Goal: Transaction & Acquisition: Purchase product/service

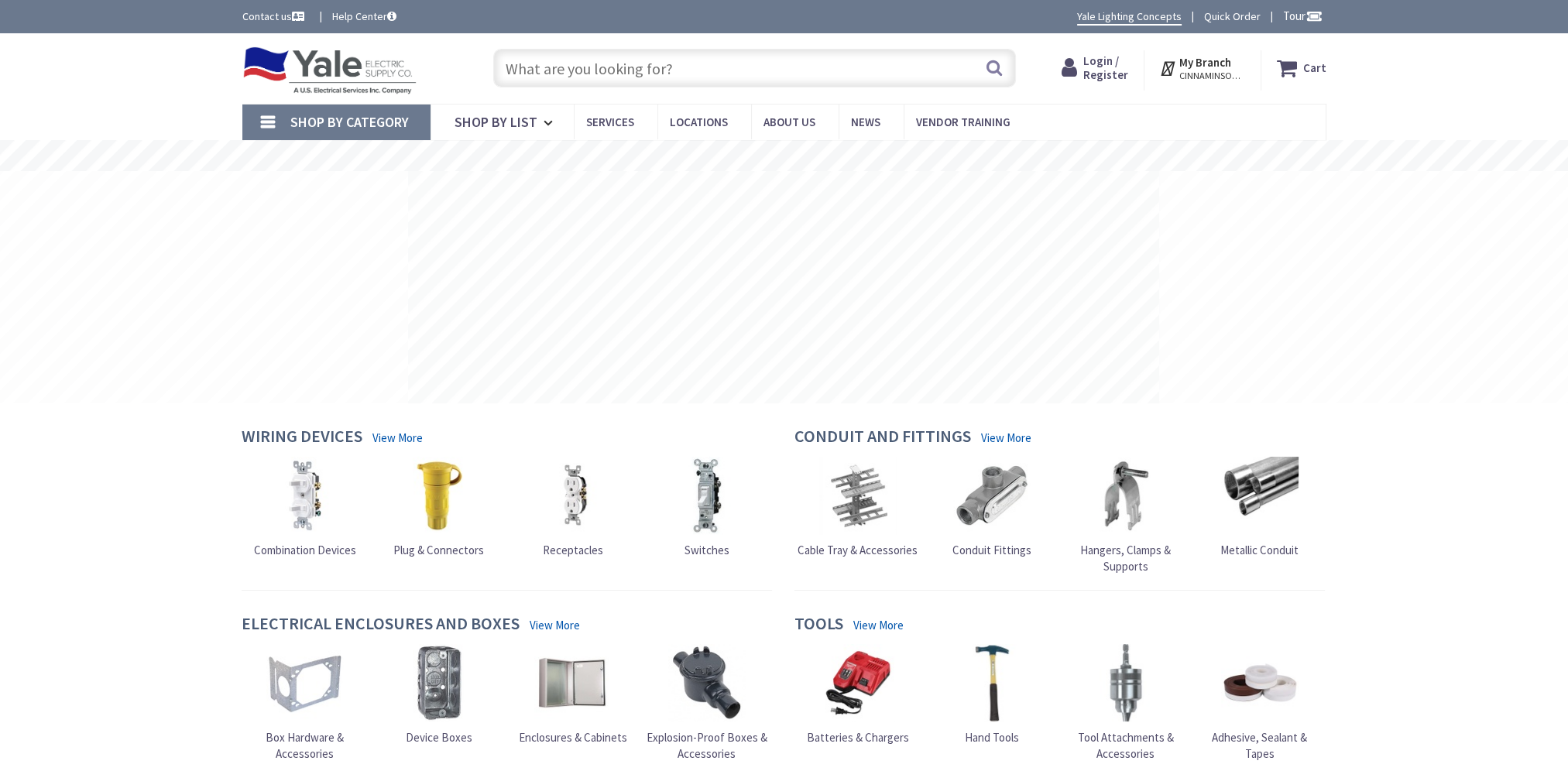
click at [571, 65] on input "text" at bounding box center [754, 68] width 523 height 39
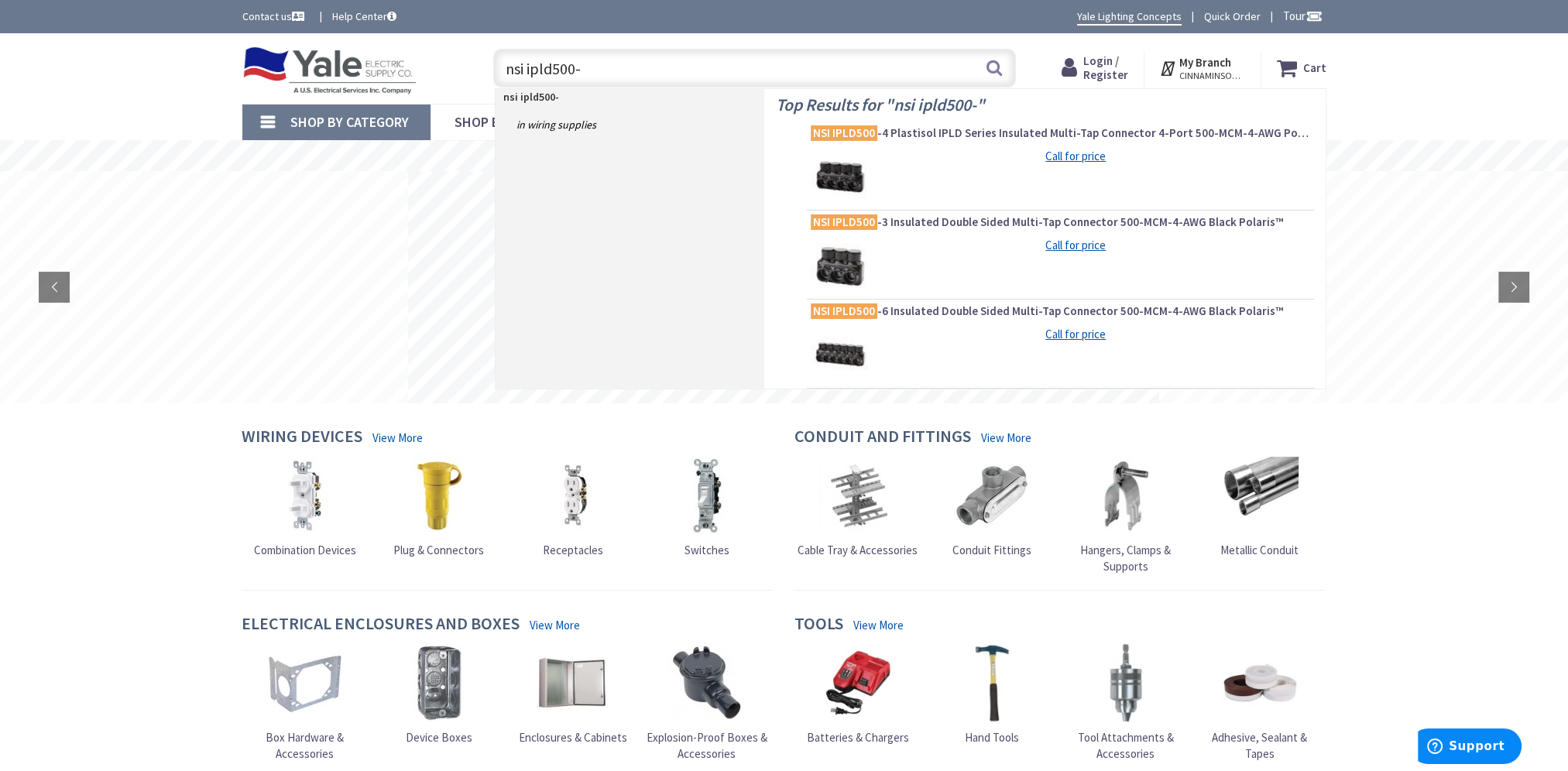
type input "nsi ipld500-3"
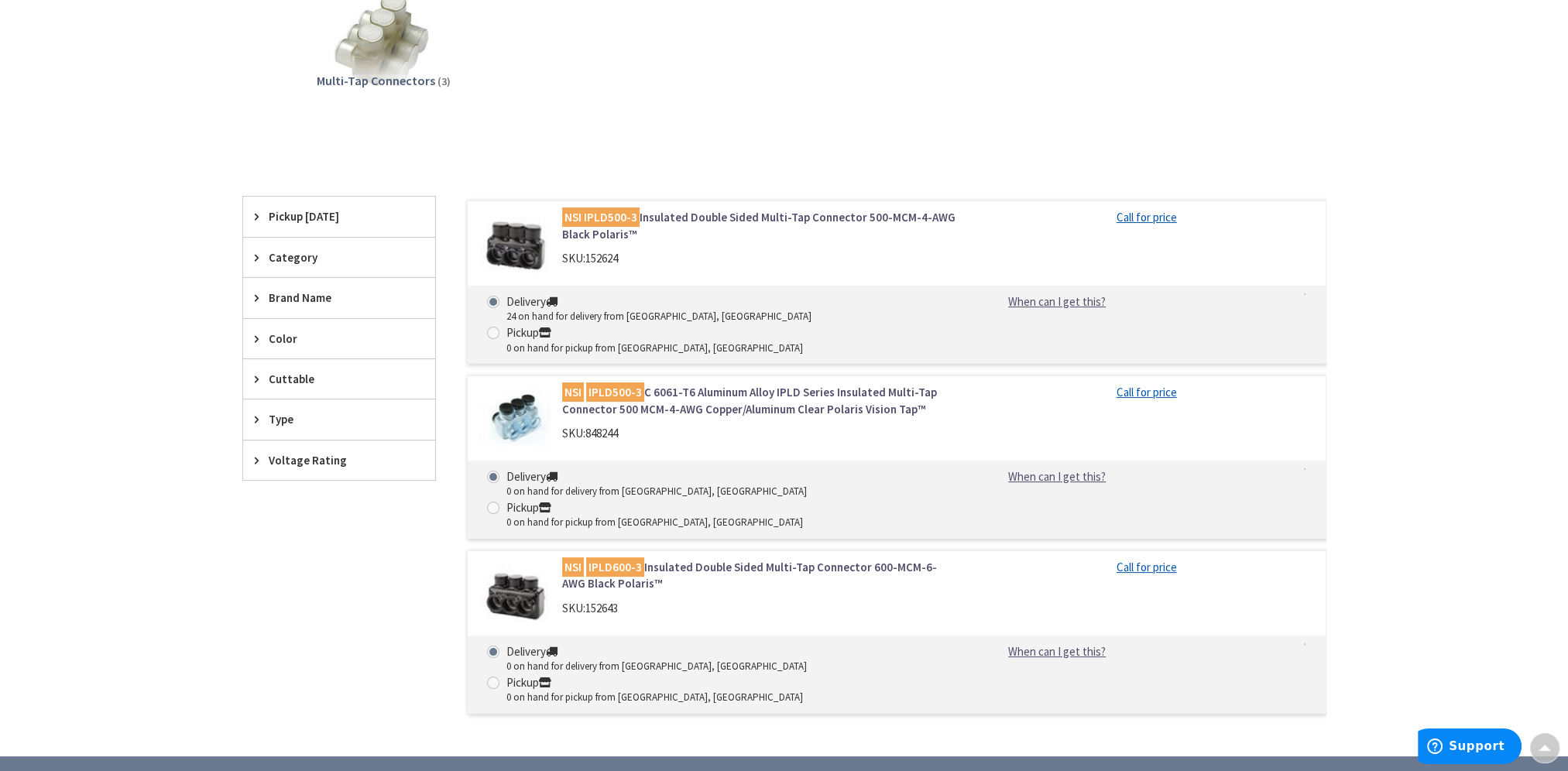
scroll to position [283, 0]
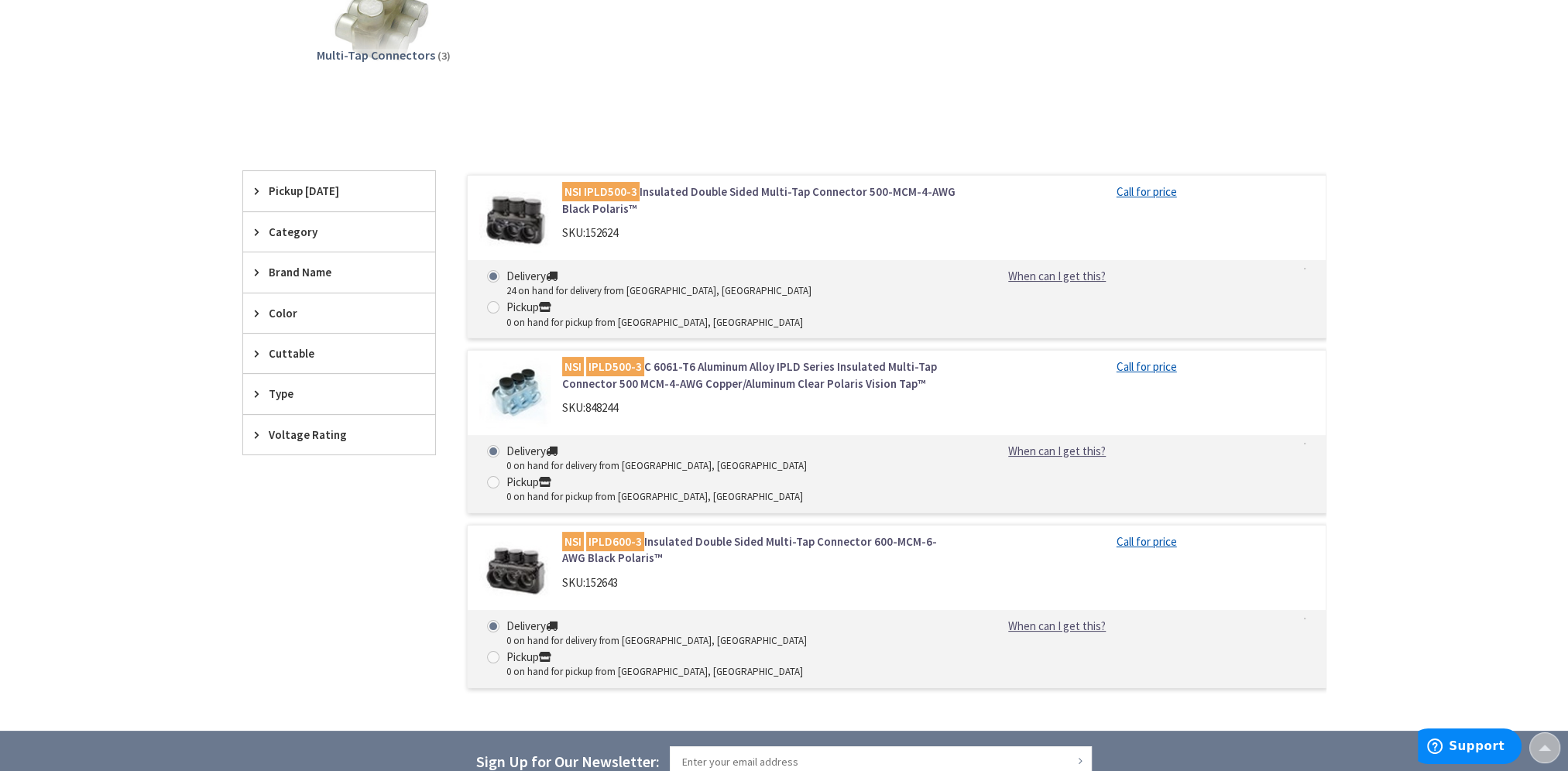
click at [762, 190] on link "NSI IPLD500-3 Insulated Double Sided Multi-Tap Connector 500-MCM-4-AWG Black Po…" at bounding box center [759, 200] width 394 height 33
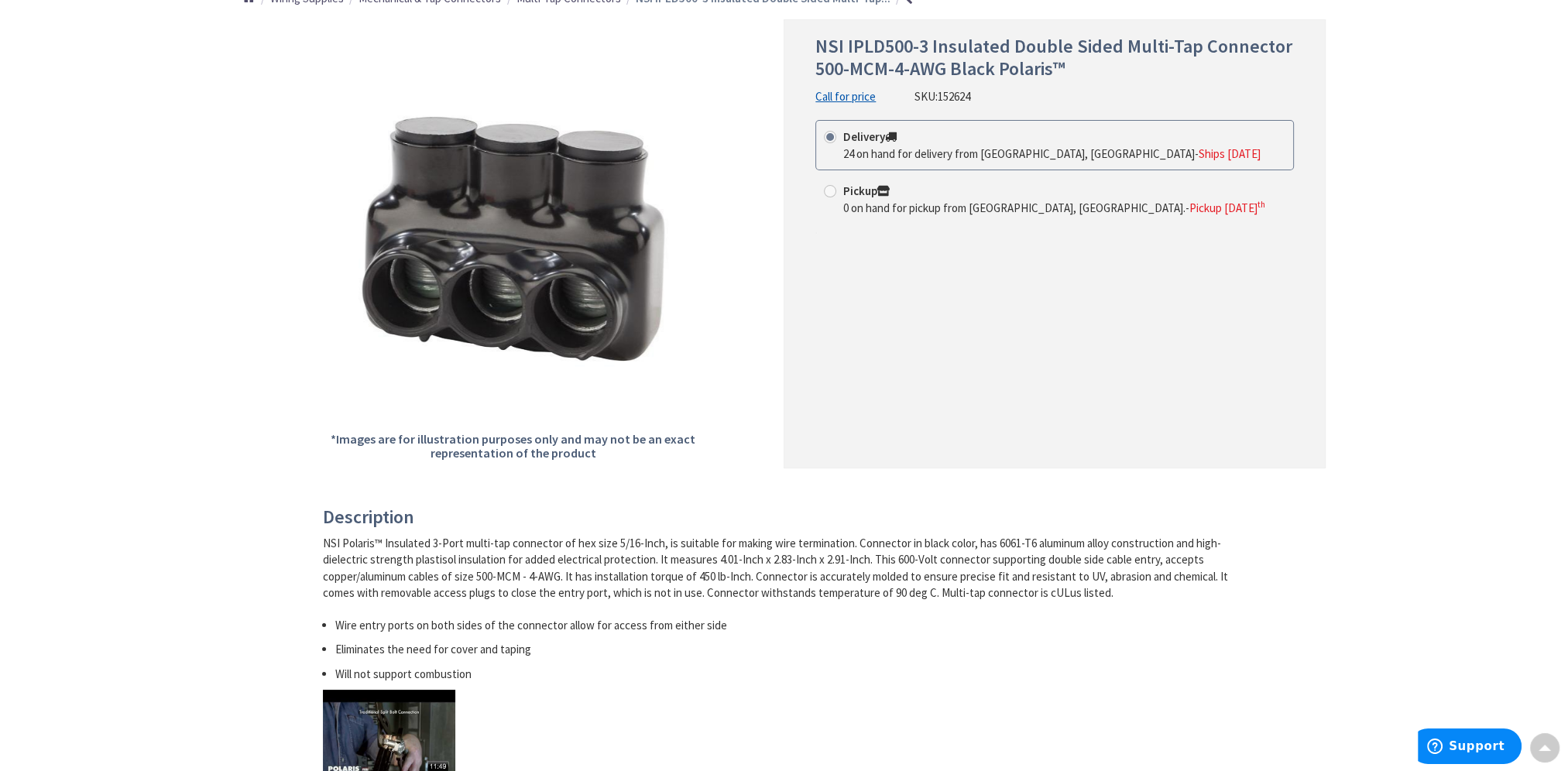
scroll to position [335, 0]
